Goal: Task Accomplishment & Management: Use online tool/utility

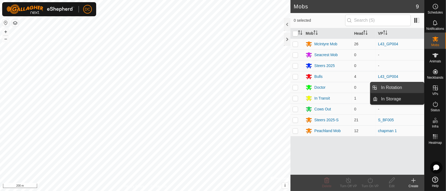
click at [395, 86] on link "In Rotation" at bounding box center [401, 87] width 46 height 11
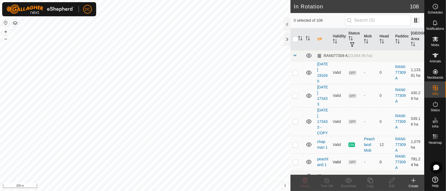
checkbox input "true"
click at [371, 180] on icon at bounding box center [370, 180] width 7 height 7
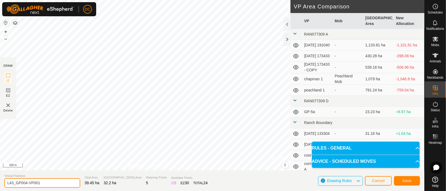
drag, startPoint x: 38, startPoint y: 183, endPoint x: 6, endPoint y: 183, distance: 32.3
click at [6, 183] on input "L43_GP004-VP001" at bounding box center [42, 182] width 76 height 9
type input "sort"
click at [407, 180] on span "Save" at bounding box center [407, 180] width 9 height 4
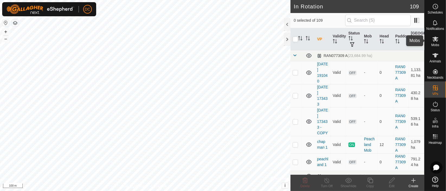
click at [435, 40] on icon at bounding box center [436, 39] width 6 height 5
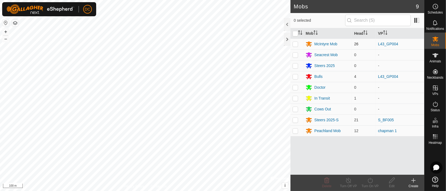
click at [295, 43] on p-checkbox at bounding box center [295, 44] width 5 height 4
checkbox input "true"
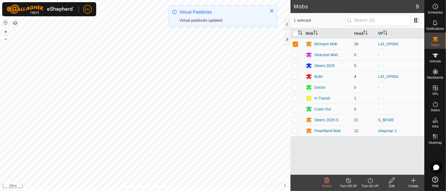
click at [295, 76] on p-checkbox at bounding box center [295, 76] width 5 height 4
checkbox input "true"
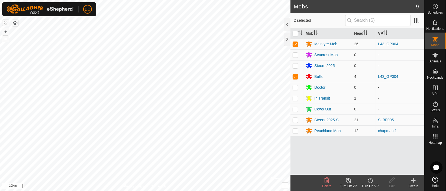
click at [371, 181] on icon at bounding box center [370, 180] width 7 height 7
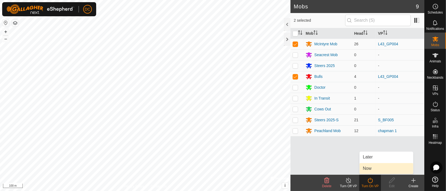
click at [371, 168] on link "Now" at bounding box center [387, 168] width 54 height 11
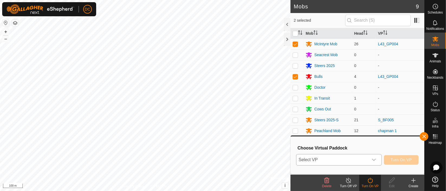
click at [376, 158] on icon "dropdown trigger" at bounding box center [374, 160] width 4 height 4
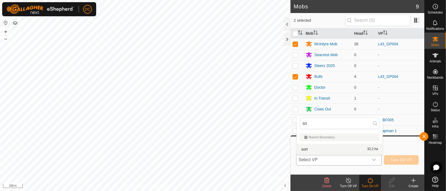
type input "so"
click at [339, 150] on li "sort 32.2 ha" at bounding box center [340, 149] width 86 height 11
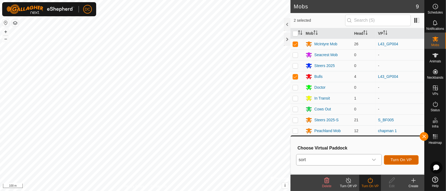
click at [402, 158] on span "Turn On VP" at bounding box center [401, 160] width 21 height 4
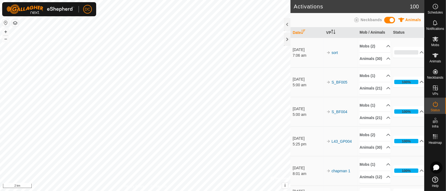
click at [130, 191] on html "DC Schedules Notifications Mobs Animals Neckbands VPs Status Infra Heatmap Help…" at bounding box center [223, 95] width 446 height 191
click at [435, 56] on icon at bounding box center [436, 55] width 6 height 4
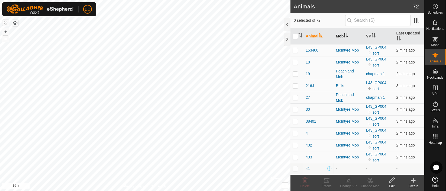
click at [347, 33] on icon "Activate to sort" at bounding box center [347, 35] width 1 height 4
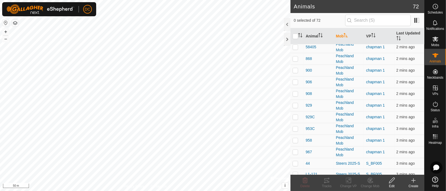
scroll to position [422, 0]
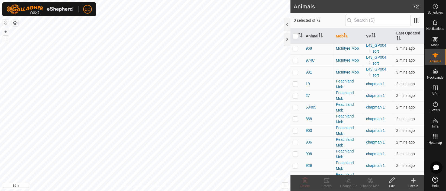
click at [293, 152] on p-checkbox at bounding box center [295, 154] width 5 height 4
checkbox input "true"
click at [296, 128] on p-checkbox at bounding box center [295, 130] width 5 height 4
checkbox input "true"
click at [296, 82] on p-checkbox at bounding box center [295, 84] width 5 height 4
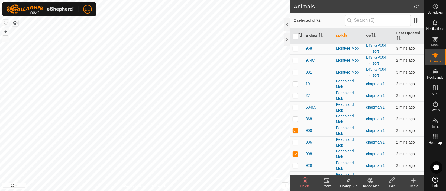
checkbox input "true"
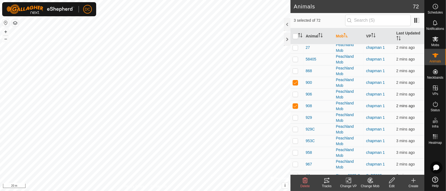
scroll to position [482, 0]
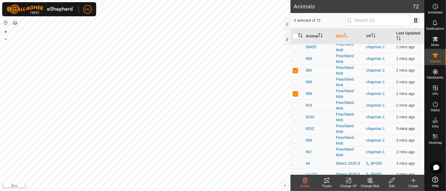
click at [296, 127] on p-checkbox at bounding box center [295, 128] width 5 height 4
checkbox input "true"
click at [296, 150] on p-checkbox at bounding box center [295, 152] width 5 height 4
checkbox input "true"
click at [328, 183] on icon at bounding box center [327, 180] width 7 height 7
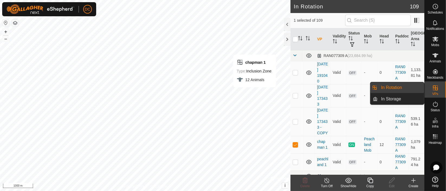
click at [436, 90] on icon at bounding box center [435, 87] width 5 height 5
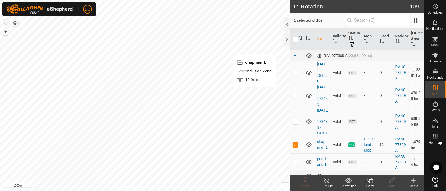
click at [369, 181] on icon at bounding box center [370, 180] width 5 height 5
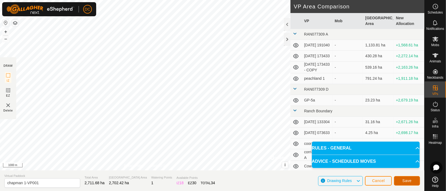
click at [406, 180] on span "Save" at bounding box center [407, 180] width 9 height 4
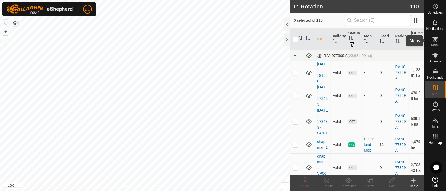
click at [437, 38] on icon at bounding box center [436, 39] width 6 height 5
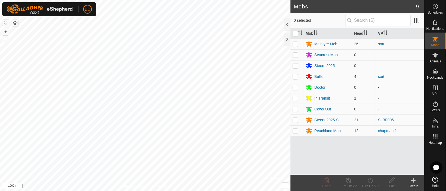
click at [295, 131] on p-checkbox at bounding box center [295, 131] width 5 height 4
checkbox input "true"
click at [368, 181] on icon at bounding box center [370, 180] width 5 height 5
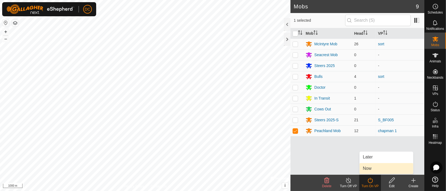
click at [366, 168] on link "Now" at bounding box center [387, 168] width 54 height 11
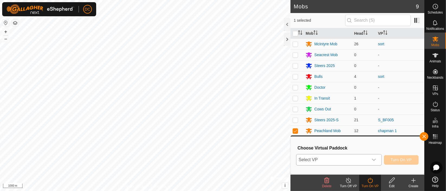
click at [375, 158] on icon "dropdown trigger" at bounding box center [374, 160] width 4 height 4
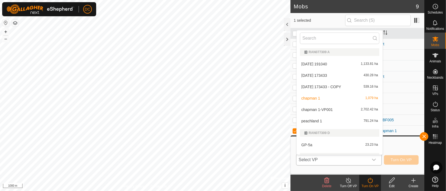
click at [322, 107] on li "chapman 1-VP001 2,702.42 ha" at bounding box center [340, 109] width 86 height 11
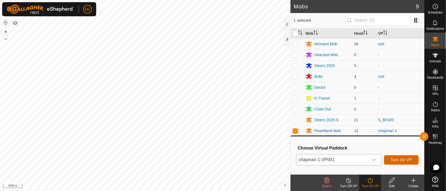
click at [404, 159] on span "Turn On VP" at bounding box center [401, 160] width 21 height 4
